Goal: Find contact information: Find contact information

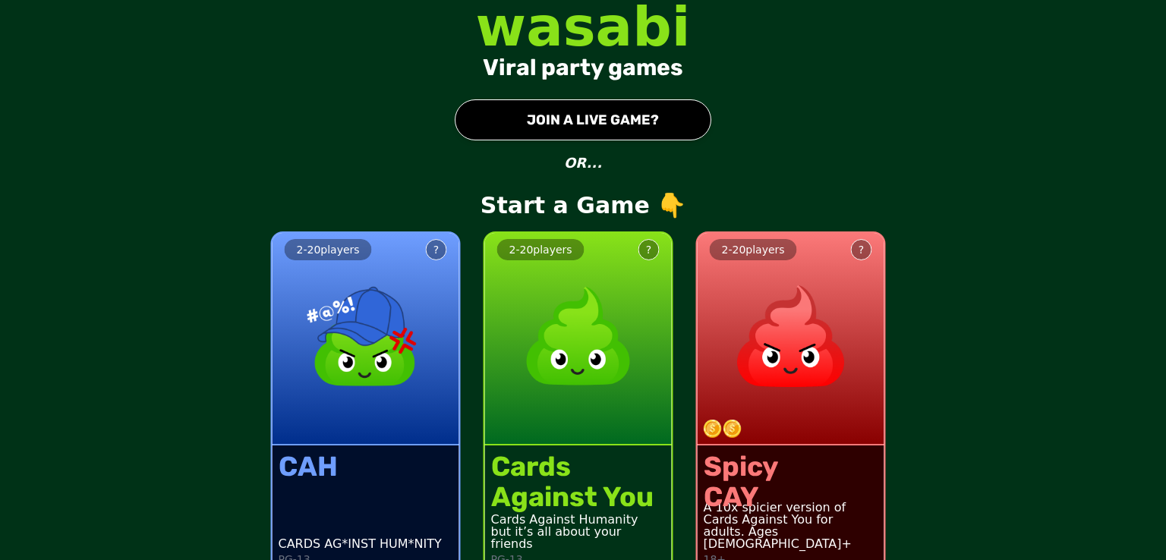
scroll to position [24, 0]
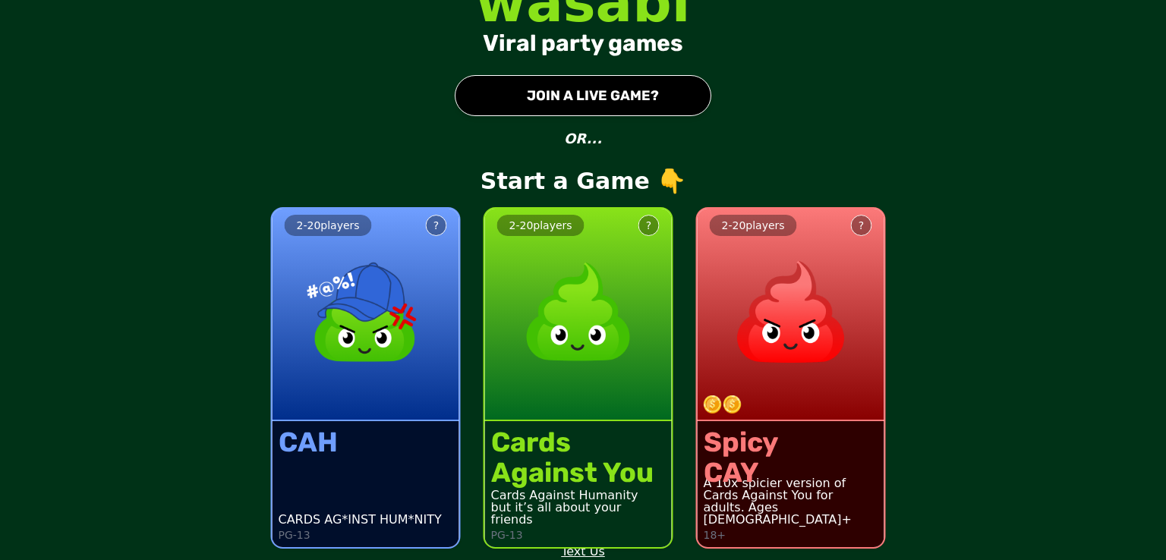
click at [579, 552] on div "2 - 20 players ? Cards Against You Cards Against Humanity but it’s all about yo…" at bounding box center [577, 369] width 212 height 384
click at [570, 550] on div "2 - 20 players ? Cards Against You Cards Against Humanity but it’s all about yo…" at bounding box center [577, 369] width 212 height 384
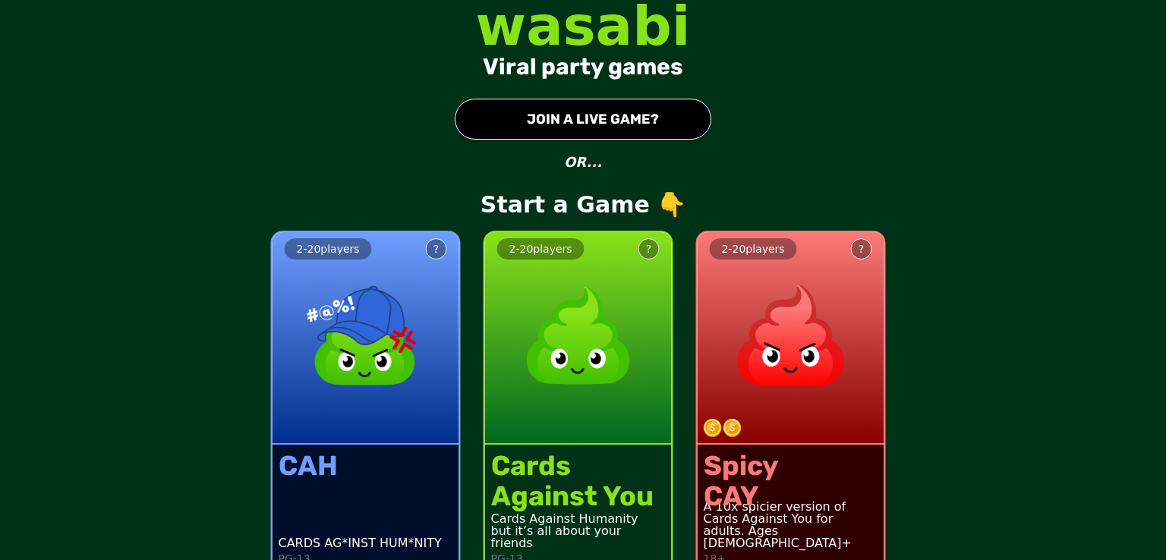
scroll to position [0, 0]
